Goal: Task Accomplishment & Management: Use online tool/utility

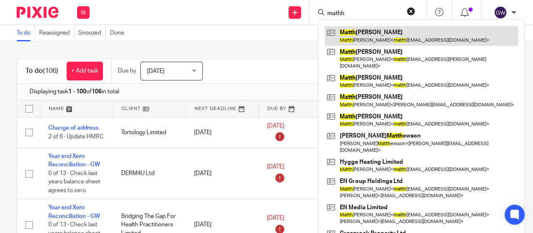
type input "mathh"
click at [340, 30] on link at bounding box center [421, 35] width 193 height 19
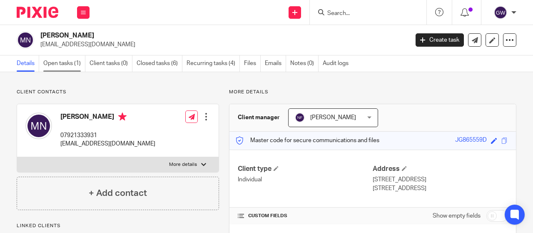
click at [59, 66] on link "Open tasks (1)" at bounding box center [64, 63] width 42 height 16
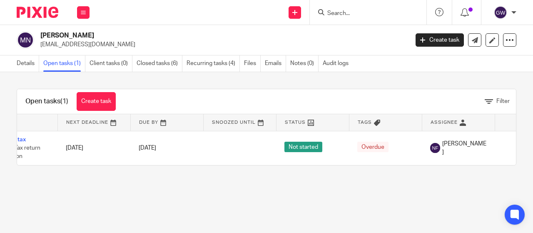
scroll to position [0, 97]
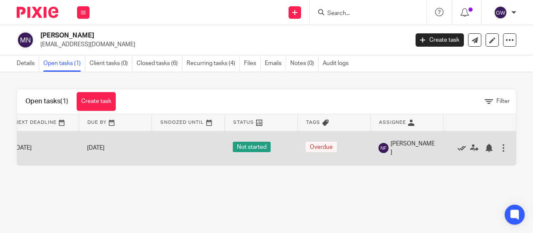
click at [457, 146] on icon at bounding box center [461, 148] width 8 height 8
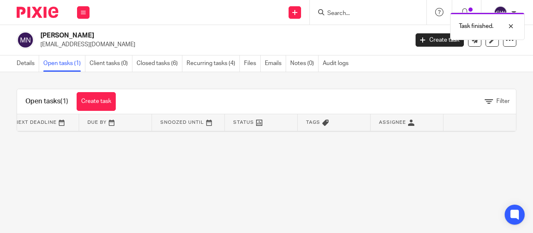
click at [331, 10] on div "Task finished." at bounding box center [395, 24] width 258 height 32
click at [511, 26] on div at bounding box center [504, 26] width 22 height 10
click at [342, 14] on input "Search" at bounding box center [363, 13] width 75 height 7
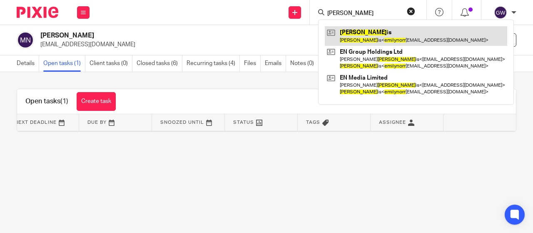
type input "emily norr"
click at [359, 27] on link at bounding box center [416, 35] width 182 height 19
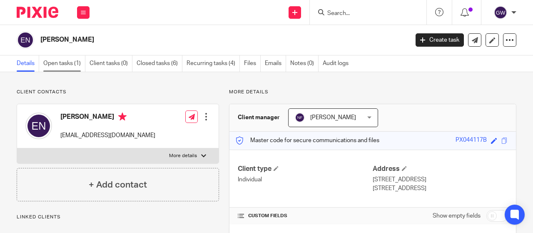
click at [72, 56] on link "Open tasks (1)" at bounding box center [64, 63] width 42 height 16
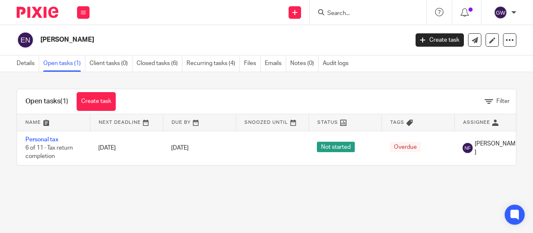
scroll to position [0, 97]
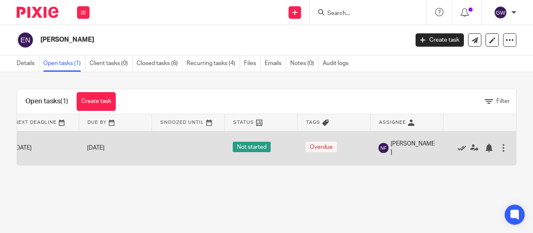
click at [457, 146] on icon at bounding box center [461, 148] width 8 height 8
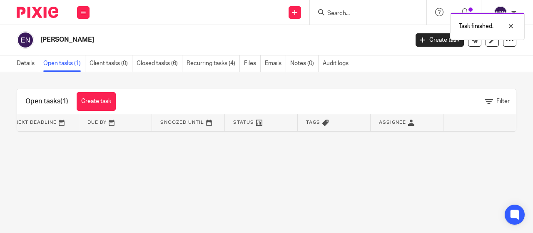
click at [335, 15] on div "Task finished." at bounding box center [395, 24] width 258 height 32
click at [510, 26] on div at bounding box center [504, 26] width 22 height 10
click at [355, 16] on input "Search" at bounding box center [363, 13] width 75 height 7
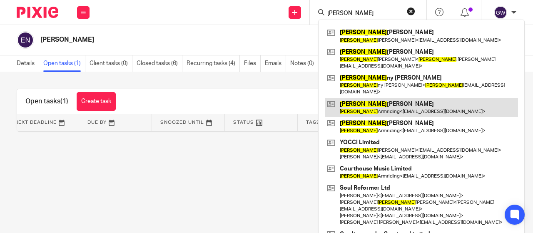
type input "john"
click at [362, 98] on link at bounding box center [421, 107] width 193 height 19
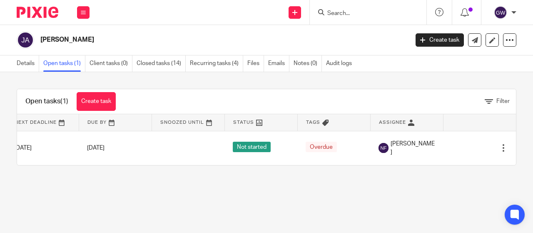
scroll to position [0, 97]
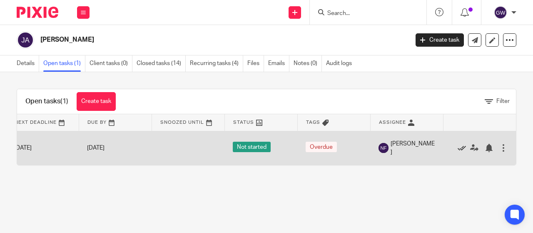
click at [457, 145] on icon at bounding box center [461, 148] width 8 height 8
